Goal: Find specific page/section: Find specific page/section

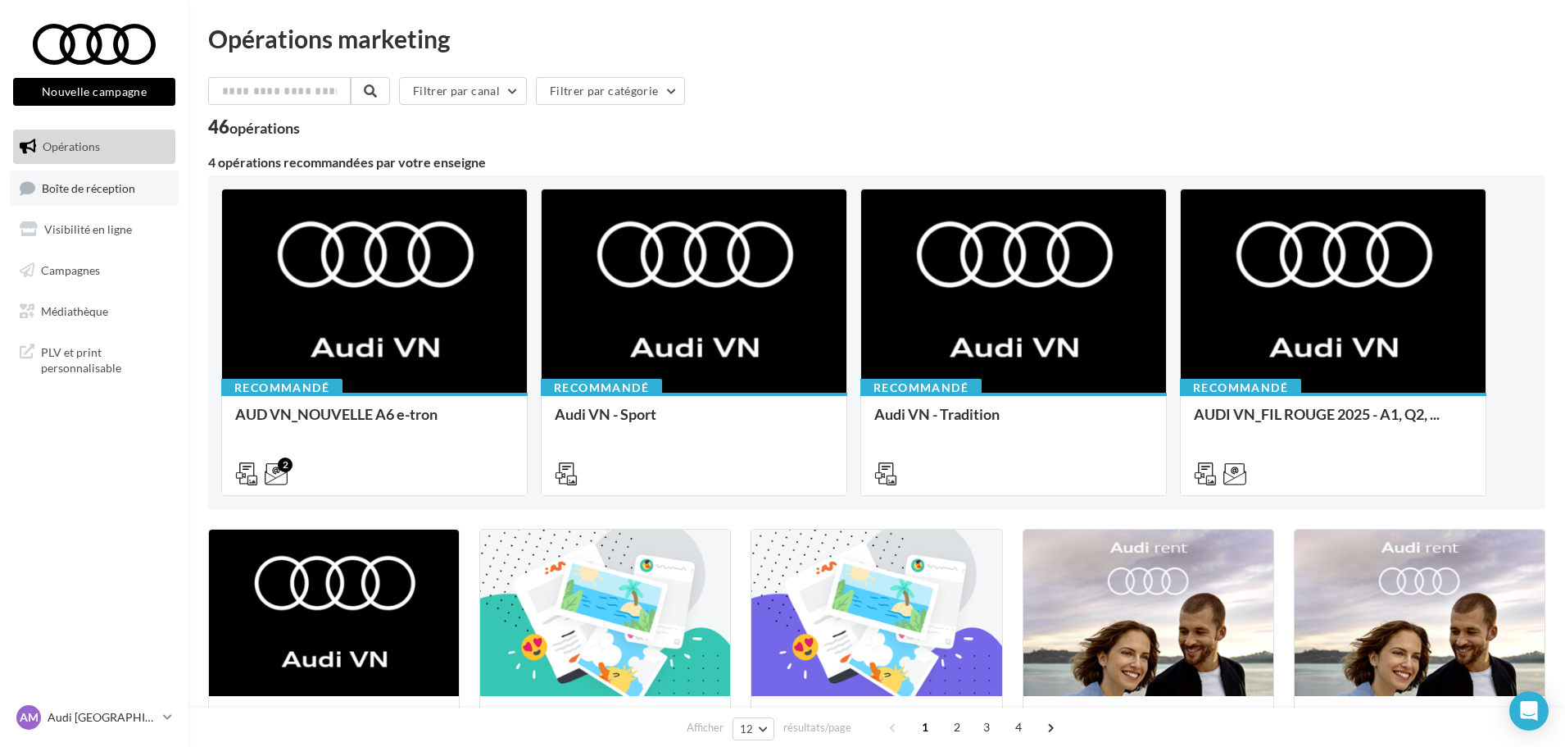
click at [101, 193] on span "Boîte de réception" at bounding box center [88, 187] width 93 height 14
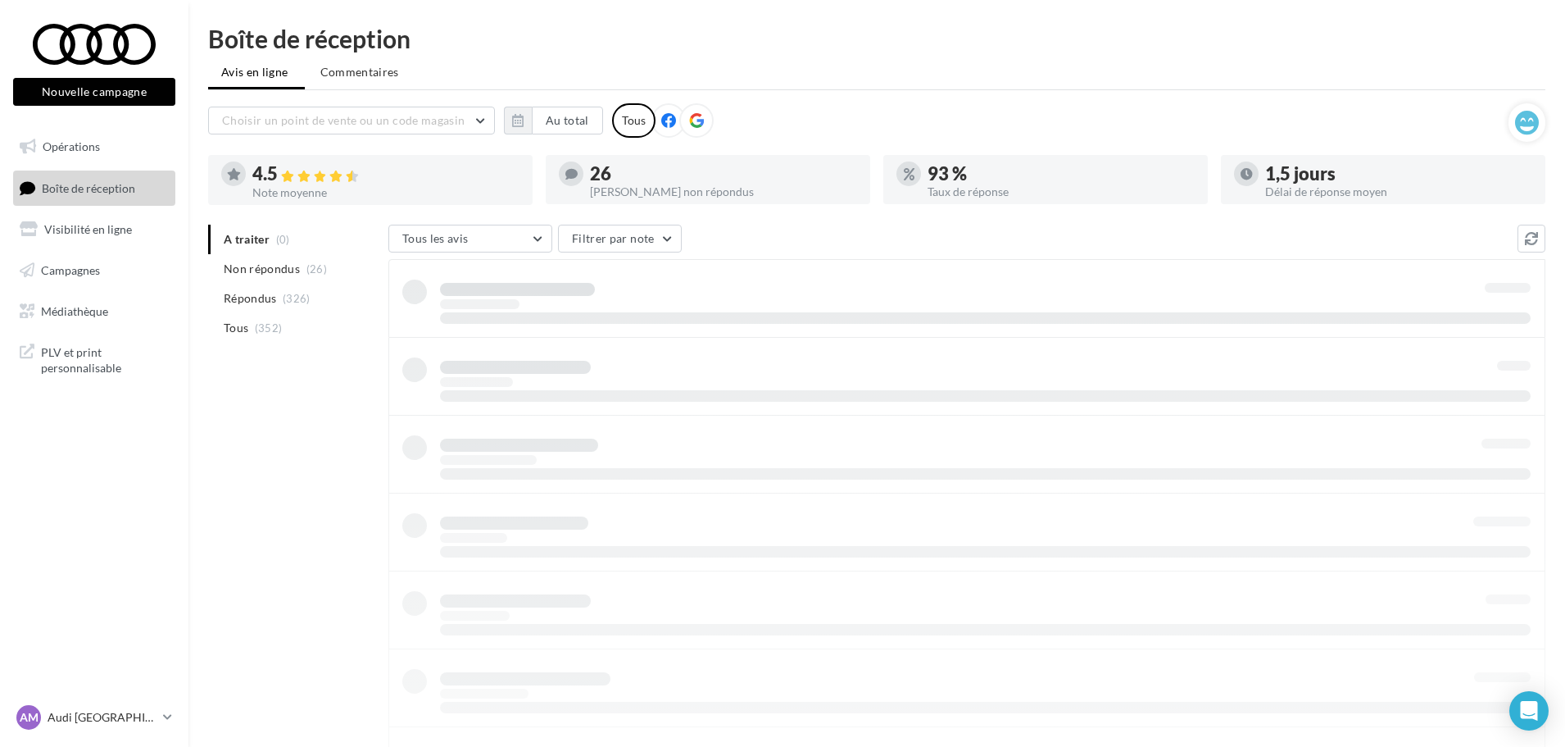
click at [164, 715] on icon at bounding box center [167, 717] width 9 height 14
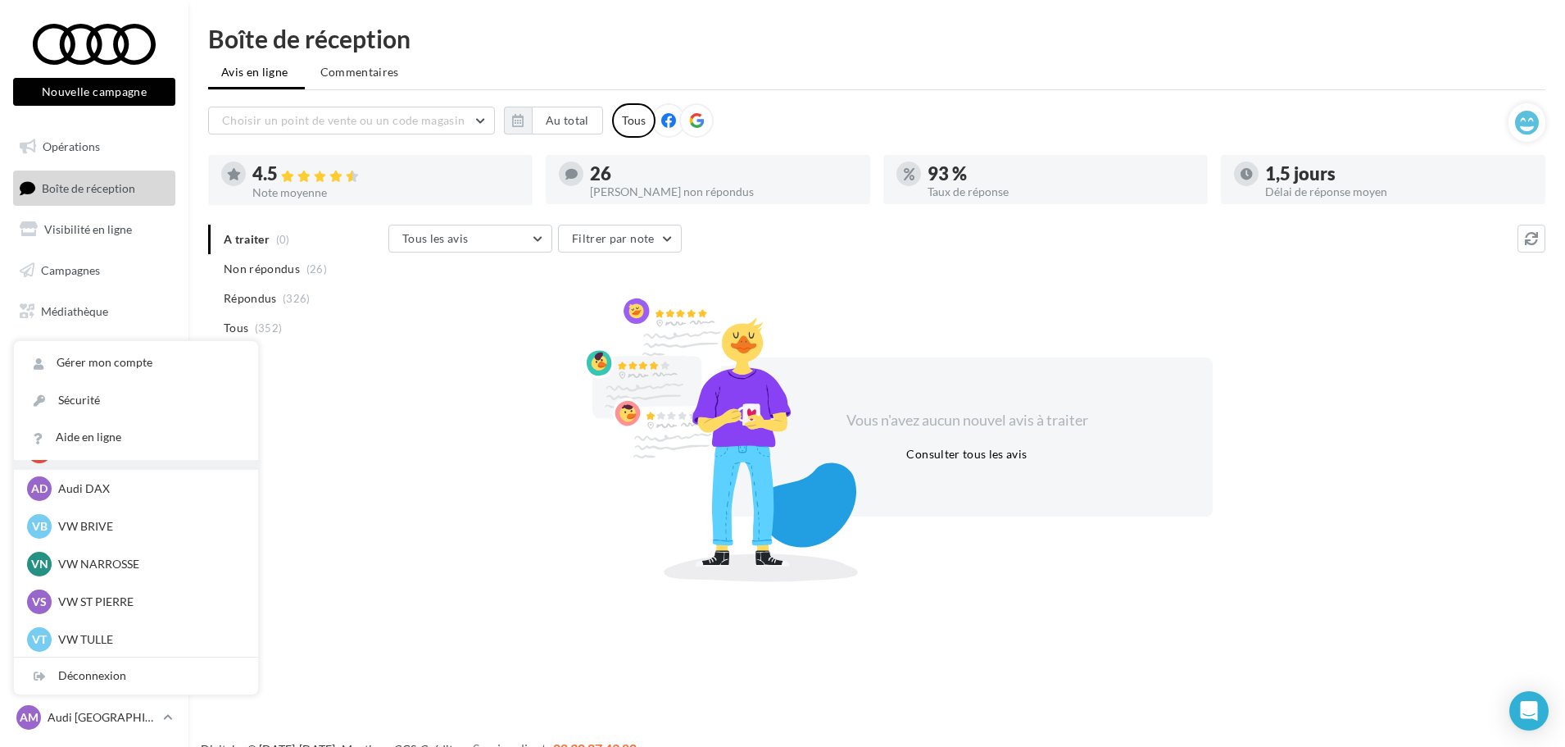
scroll to position [113, 0]
click at [137, 565] on p "VW NARROSSE" at bounding box center [148, 562] width 180 height 16
